Goal: Task Accomplishment & Management: Manage account settings

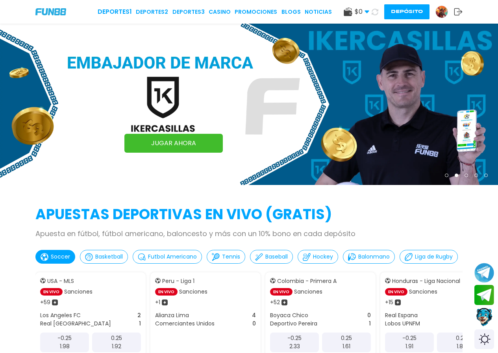
click at [216, 6] on div "Deportes 1 Deportes 2 Deportes 3 CASINO Promociones BLOGS NOTICIAS $ 0 Dinero R…" at bounding box center [249, 12] width 498 height 24
click at [217, 13] on link "CASINO" at bounding box center [220, 12] width 22 height 8
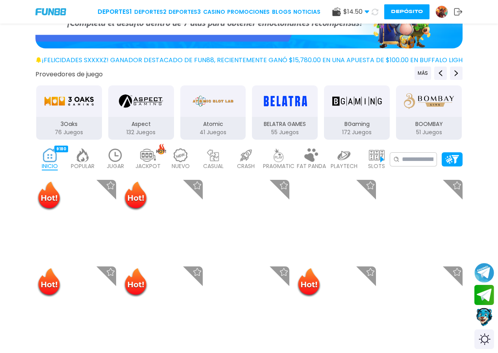
scroll to position [79, 0]
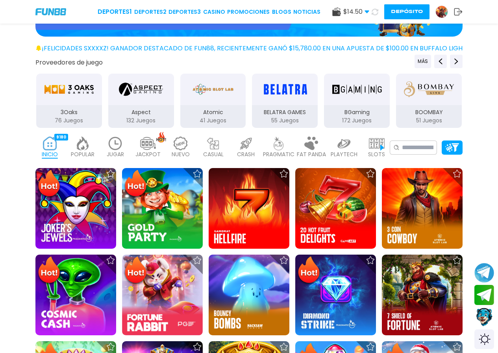
click at [88, 186] on img at bounding box center [75, 208] width 81 height 81
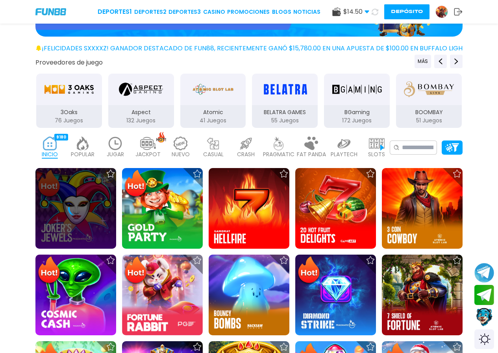
click at [82, 207] on icon at bounding box center [76, 203] width 9 height 9
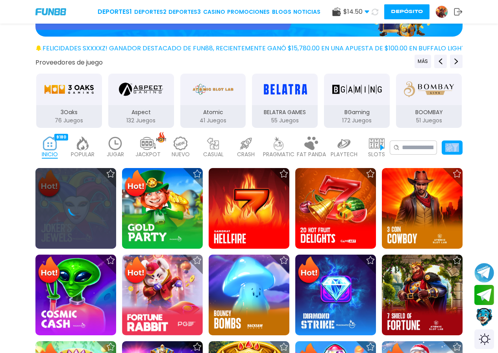
click at [83, 207] on icon at bounding box center [76, 209] width 16 height 16
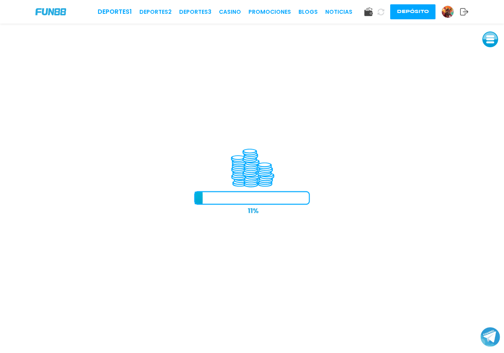
click at [455, 123] on iframe at bounding box center [252, 189] width 504 height 330
click at [306, 161] on iframe at bounding box center [252, 189] width 504 height 330
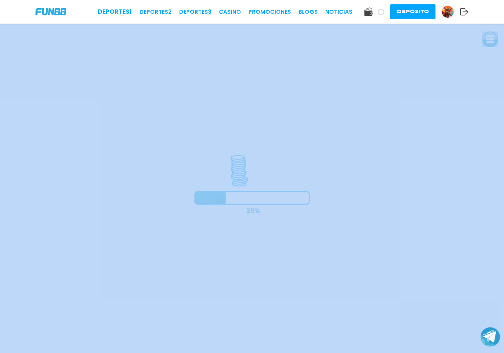
click at [306, 161] on iframe at bounding box center [252, 189] width 504 height 330
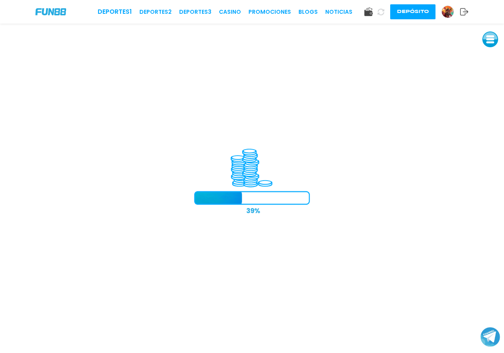
click at [306, 161] on iframe at bounding box center [252, 189] width 504 height 330
click at [304, 162] on iframe at bounding box center [252, 189] width 504 height 330
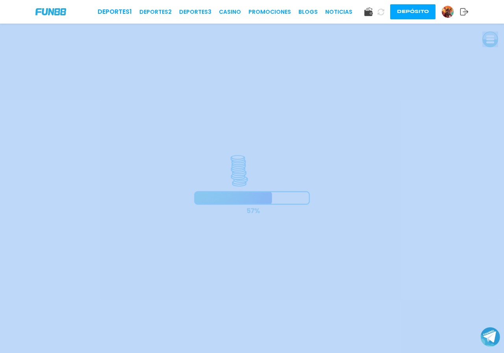
click at [304, 162] on iframe at bounding box center [252, 189] width 504 height 330
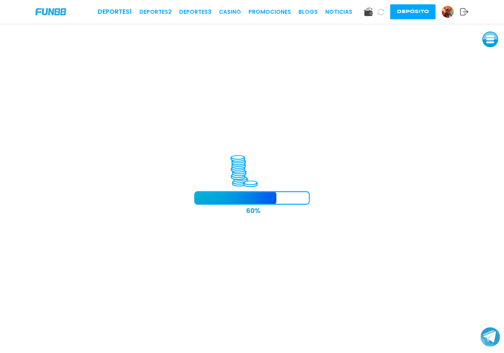
click at [304, 162] on iframe at bounding box center [252, 189] width 504 height 330
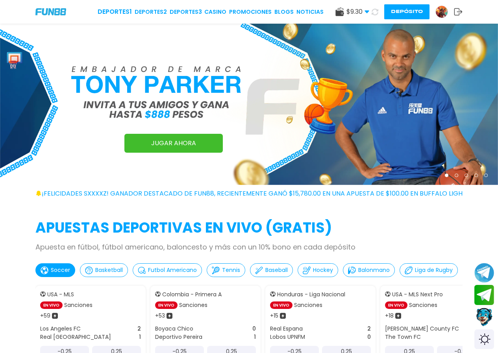
click at [217, 5] on div "Deportes 1 Deportes 2 Deportes 3 CASINO Promociones BLOGS NOTICIAS $ 9.30 Diner…" at bounding box center [249, 12] width 498 height 24
click at [212, 13] on link "CASINO" at bounding box center [215, 12] width 22 height 8
click at [212, 12] on link "CASINO" at bounding box center [215, 12] width 22 height 8
click at [212, 8] on link "CASINO" at bounding box center [215, 12] width 22 height 8
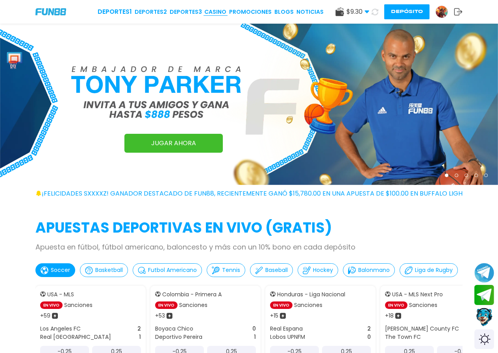
click at [212, 8] on link "CASINO" at bounding box center [215, 12] width 22 height 8
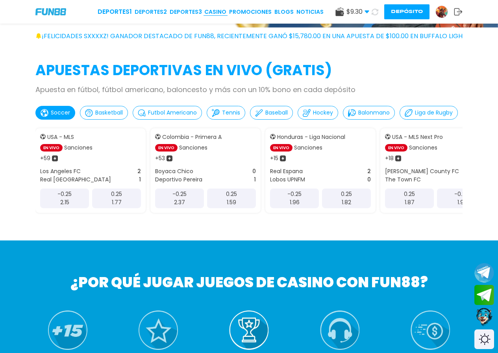
click at [212, 8] on link "CASINO" at bounding box center [215, 12] width 22 height 8
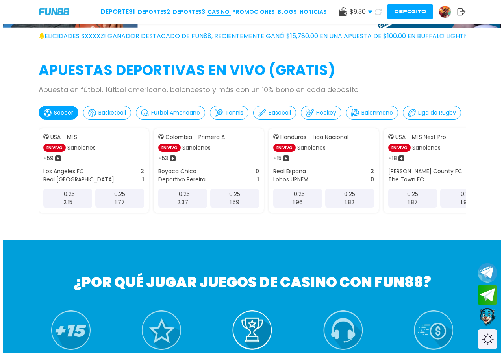
scroll to position [0, 0]
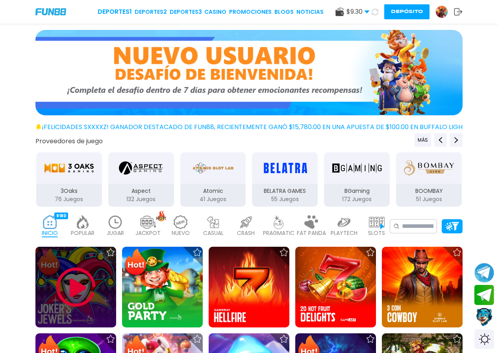
click at [72, 286] on img at bounding box center [75, 287] width 47 height 47
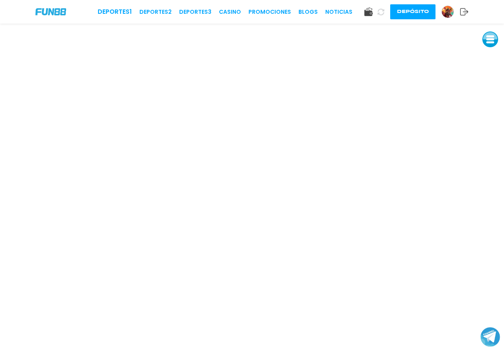
click at [226, 7] on div "Deportes 1 Deportes 2 Deportes 3 CASINO Promociones BLOGS NOTICIAS Depósito" at bounding box center [252, 12] width 504 height 24
click at [446, 11] on img at bounding box center [448, 12] width 12 height 12
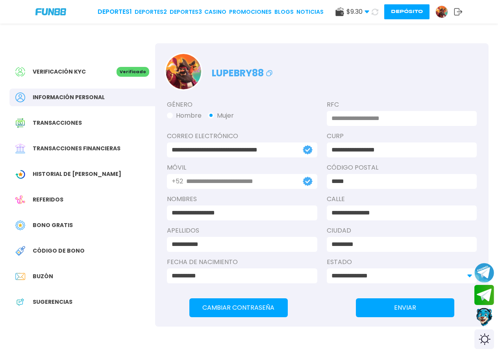
click at [66, 164] on div "Verificación KYC Verificado Información personal Transacciones Transacciones fi…" at bounding box center [82, 190] width 146 height 295
click at [60, 177] on span "Historial de Bonos" at bounding box center [77, 174] width 89 height 8
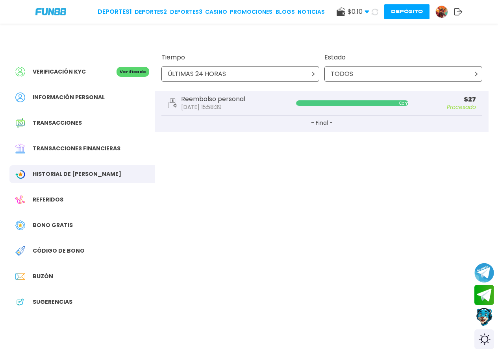
click at [403, 69] on div "TODOS" at bounding box center [403, 74] width 158 height 16
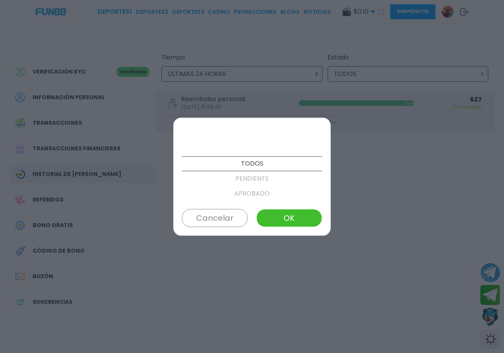
click at [243, 191] on p "APROBADO" at bounding box center [252, 193] width 140 height 15
click at [250, 171] on div "TODOS PENDIENTE APROBADO FALLIDO CANCELADO" at bounding box center [252, 163] width 140 height 75
click at [245, 183] on p "FALLIDO" at bounding box center [252, 178] width 140 height 15
click at [245, 194] on div at bounding box center [252, 193] width 140 height 15
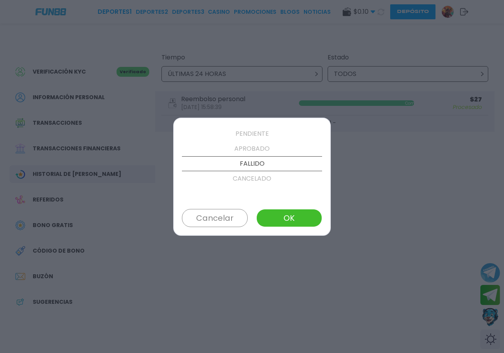
click at [252, 172] on p "CANCELADO" at bounding box center [252, 178] width 140 height 15
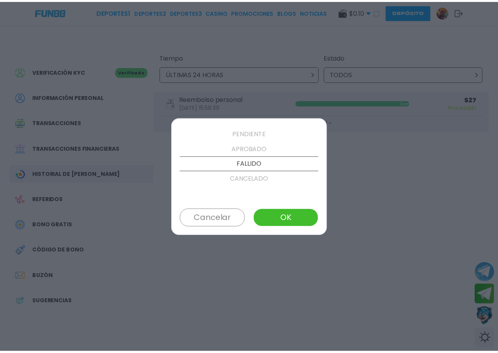
scroll to position [60, 0]
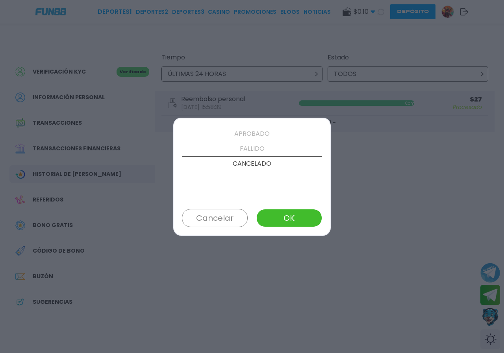
click at [249, 93] on div at bounding box center [252, 176] width 504 height 353
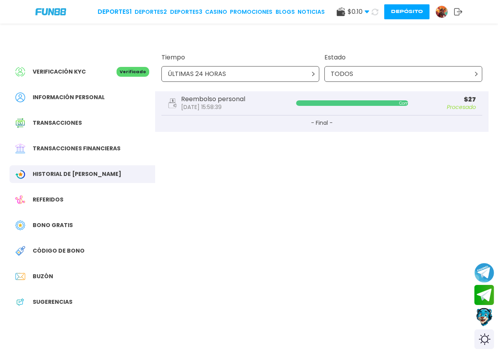
click at [56, 168] on div "Historial de Bonos" at bounding box center [82, 174] width 146 height 18
click at [78, 172] on span "Historial de Bonos" at bounding box center [77, 174] width 89 height 8
click at [54, 223] on span "Bono Gratis" at bounding box center [53, 225] width 40 height 8
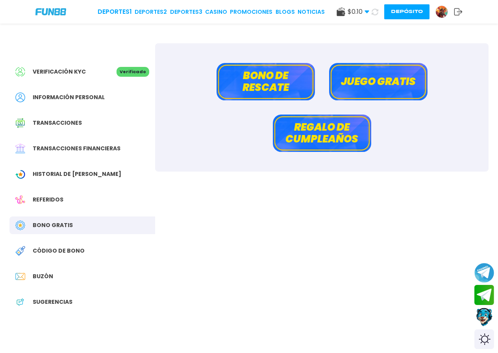
click at [358, 83] on button "Juego gratis" at bounding box center [378, 81] width 98 height 37
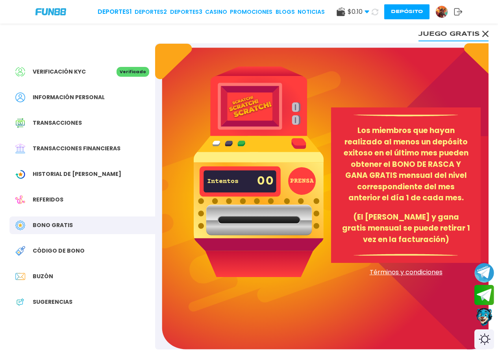
click at [259, 231] on img at bounding box center [259, 172] width 130 height 210
click at [289, 170] on img at bounding box center [259, 172] width 130 height 210
drag, startPoint x: 290, startPoint y: 170, endPoint x: 306, endPoint y: 163, distance: 17.4
click at [292, 170] on img at bounding box center [259, 172] width 130 height 210
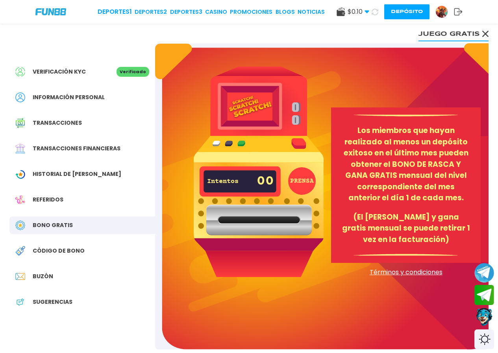
click at [296, 141] on img at bounding box center [259, 172] width 130 height 210
click at [303, 198] on img at bounding box center [259, 172] width 130 height 210
click at [389, 272] on span "Términos y condiciones" at bounding box center [406, 272] width 150 height 9
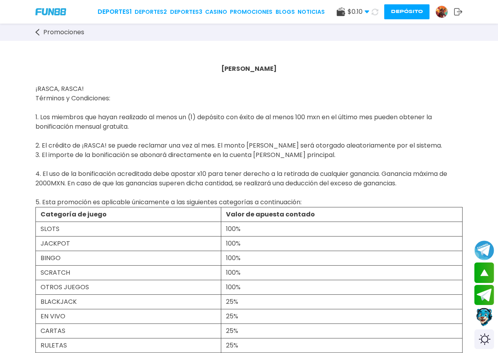
click at [35, 33] on div "Promociones" at bounding box center [249, 32] width 498 height 17
click at [37, 29] on icon at bounding box center [37, 32] width 4 height 7
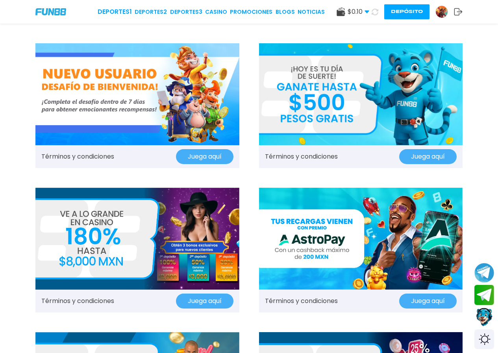
click at [450, 11] on link at bounding box center [444, 12] width 19 height 13
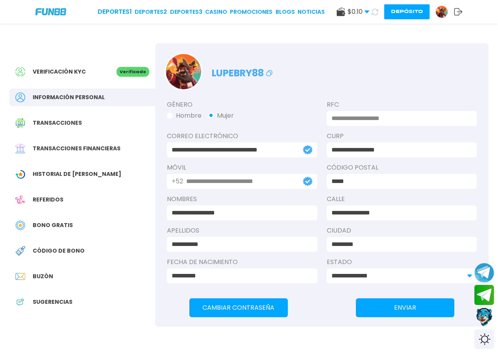
click at [50, 272] on div "Buzón" at bounding box center [82, 277] width 146 height 18
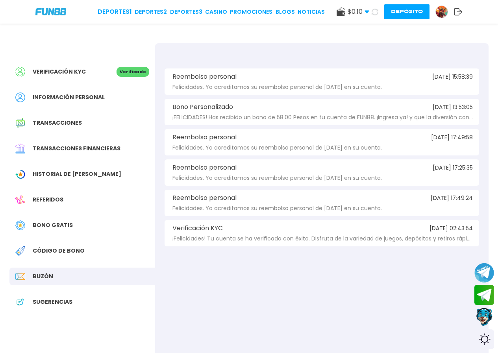
click at [46, 298] on span "Sugerencias" at bounding box center [53, 302] width 40 height 8
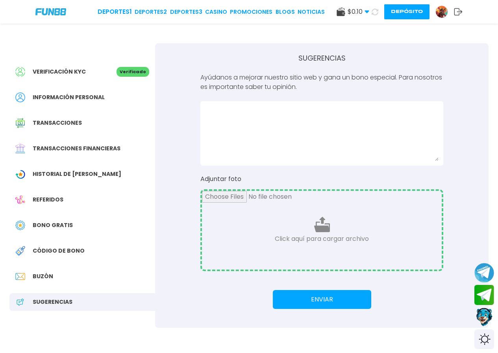
click at [36, 174] on span "Historial de Bonos" at bounding box center [77, 174] width 89 height 8
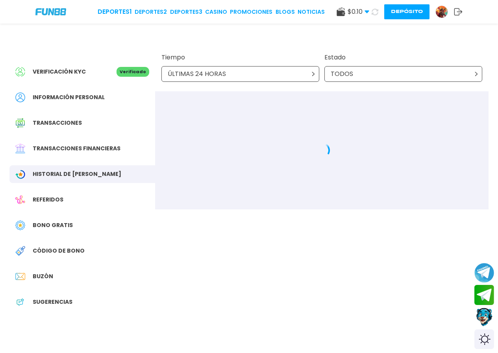
click at [58, 119] on span "Transacciones" at bounding box center [57, 123] width 49 height 8
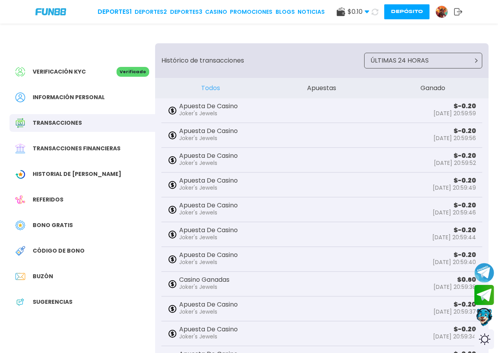
click at [440, 11] on img at bounding box center [442, 12] width 12 height 12
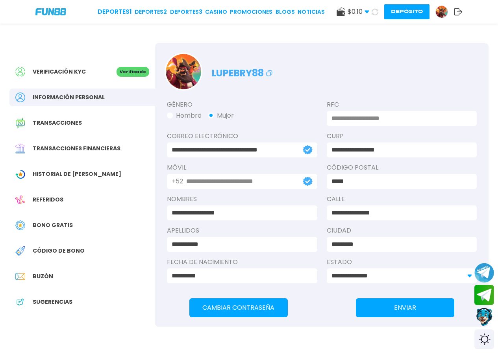
click at [457, 10] on icon at bounding box center [458, 12] width 9 height 8
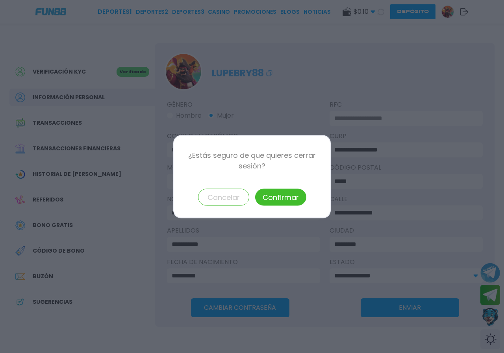
click at [285, 191] on button "Confirmar" at bounding box center [280, 197] width 51 height 17
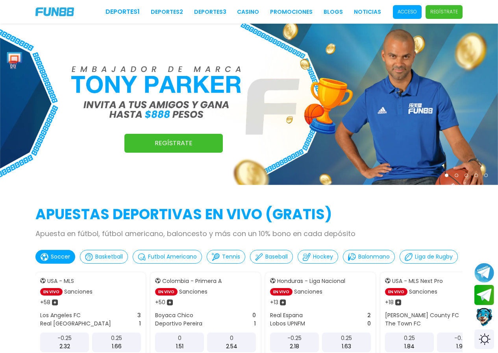
click at [414, 15] on p "Acceso" at bounding box center [407, 11] width 19 height 7
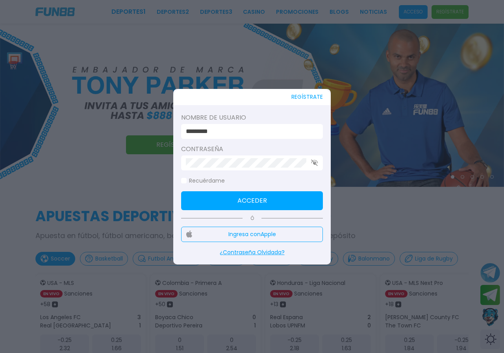
click at [241, 131] on input "*********" at bounding box center [250, 131] width 128 height 9
type input "*********"
click at [259, 201] on button "Acceder" at bounding box center [252, 200] width 142 height 19
